Goal: Navigation & Orientation: Find specific page/section

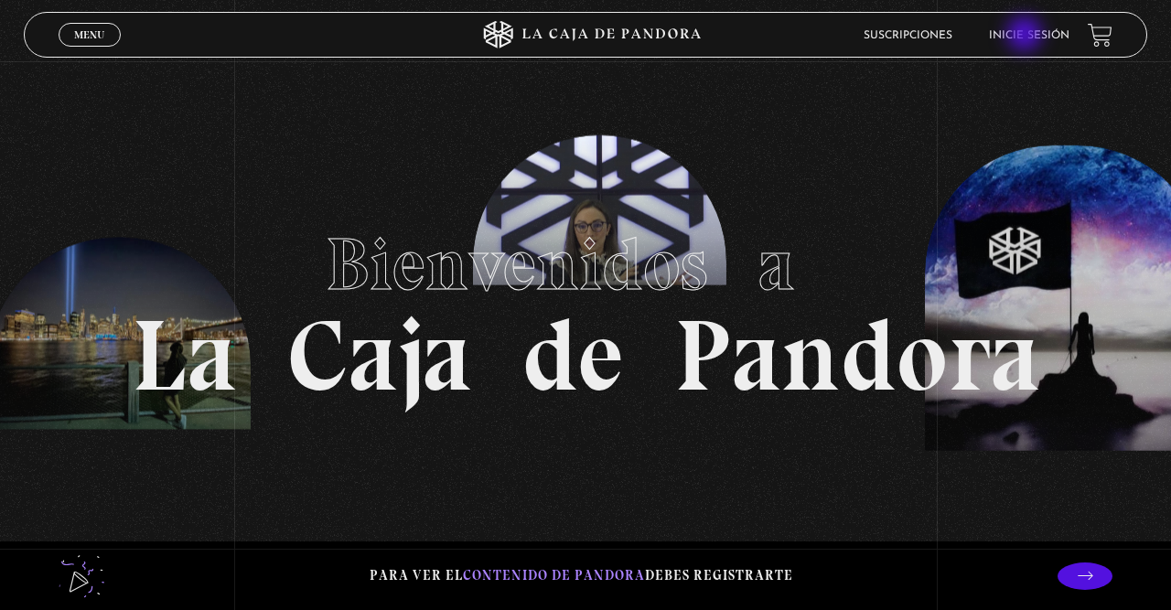
click at [1026, 36] on link "Inicie sesión" at bounding box center [1029, 35] width 80 height 11
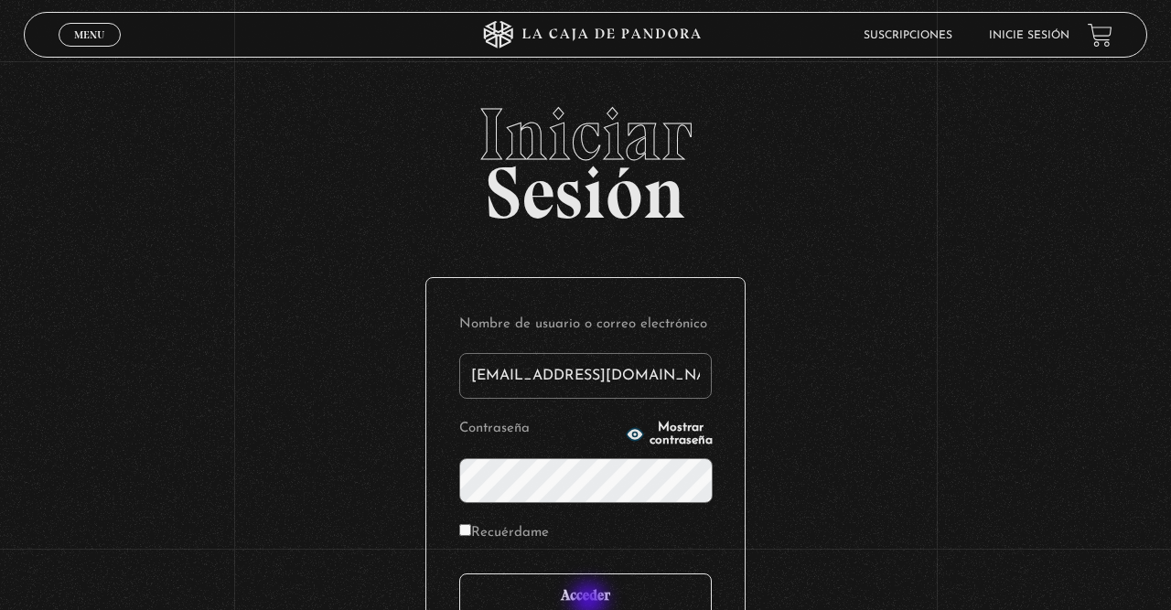
type input "fermfcs29@gmail.com"
click at [591, 602] on input "Acceder" at bounding box center [585, 596] width 252 height 46
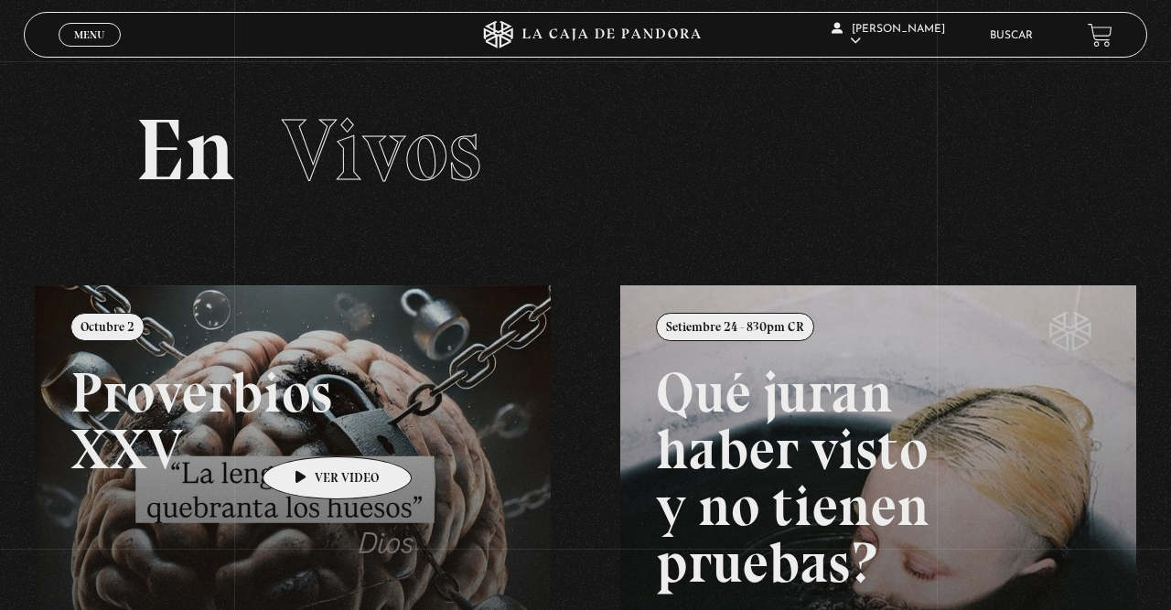
click at [308, 429] on link at bounding box center [620, 590] width 1171 height 610
